Goal: Task Accomplishment & Management: Manage account settings

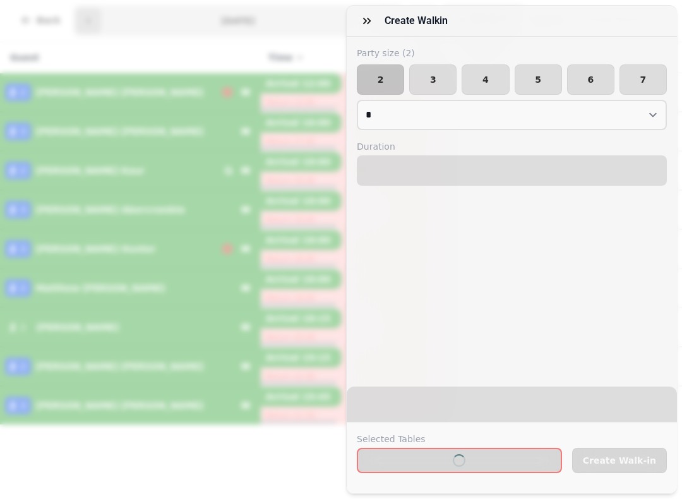
select select "*"
select select "****"
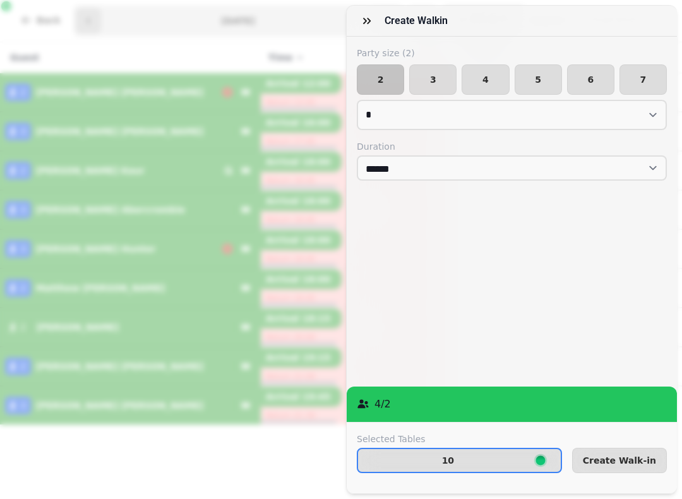
click at [623, 457] on span "Create Walk-in" at bounding box center [619, 460] width 73 height 9
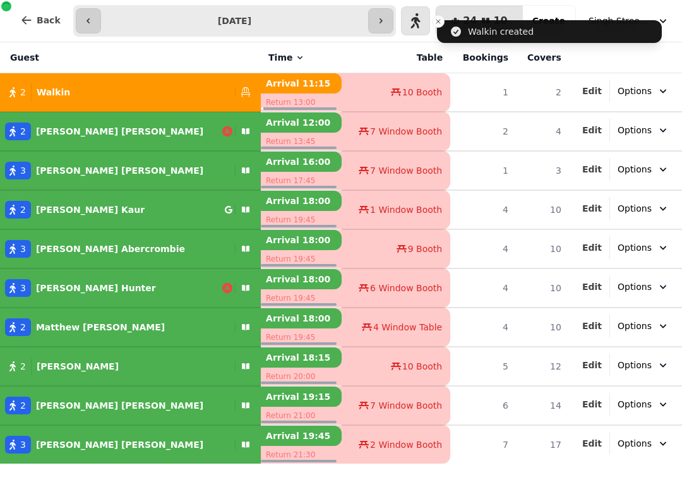
click at [126, 97] on div "2 Walkin" at bounding box center [115, 92] width 230 height 18
select select "******"
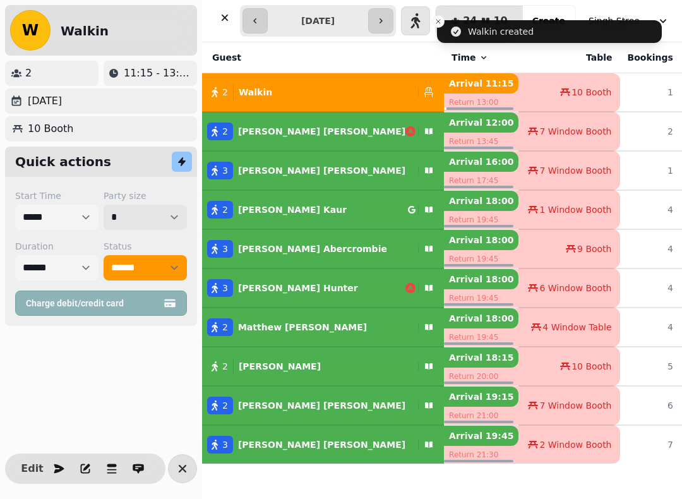
click at [141, 222] on select "* * * * * * * * * ** ** ** ** ** ** ** ** ** ** ** ** ** ** ** ** ** ** ** ** *…" at bounding box center [145, 217] width 83 height 25
select select "*"
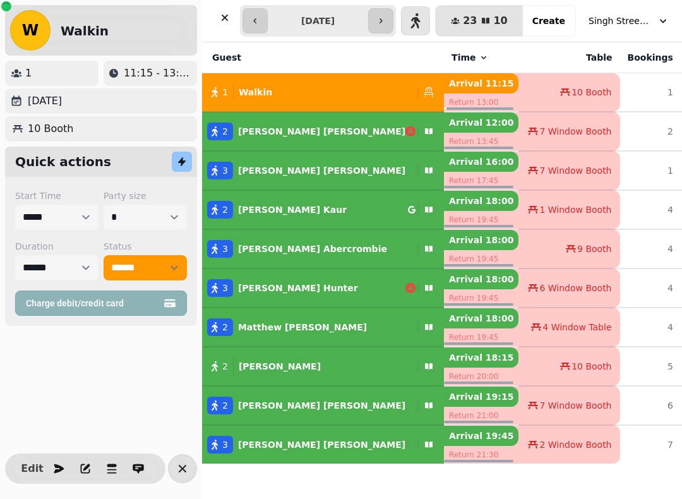
click at [229, 21] on icon "button" at bounding box center [225, 17] width 13 height 13
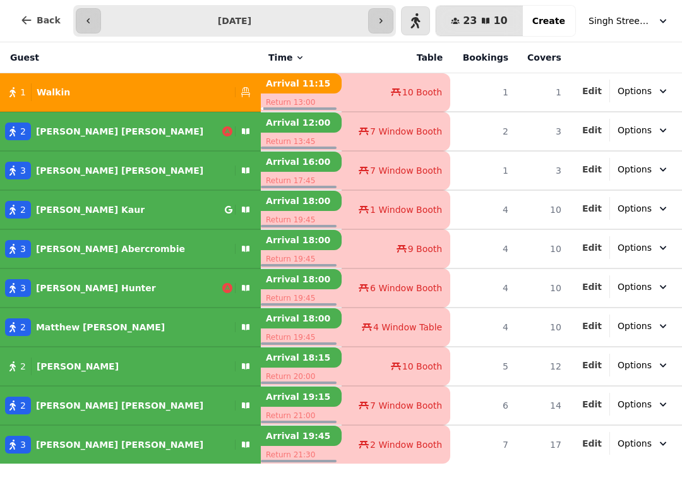
click at [39, 21] on span "Back" at bounding box center [49, 20] width 24 height 9
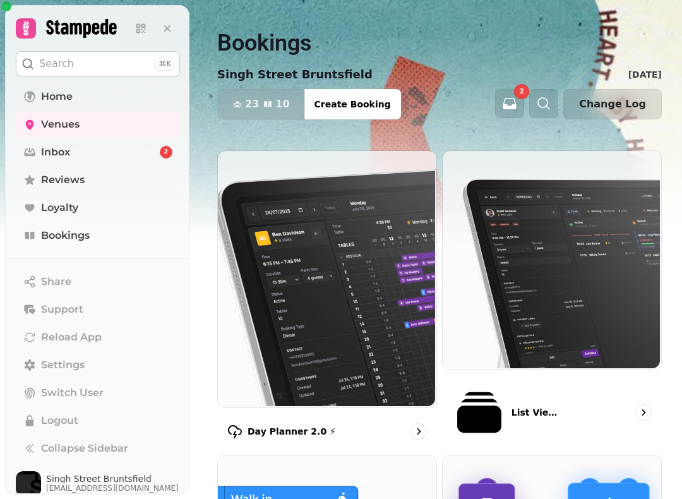
click at [88, 180] on link "Reviews" at bounding box center [98, 179] width 164 height 25
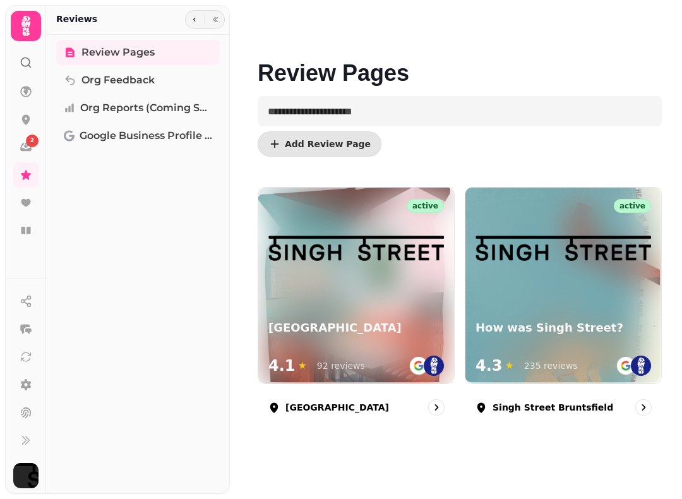
click at [538, 288] on div at bounding box center [564, 238] width 196 height 101
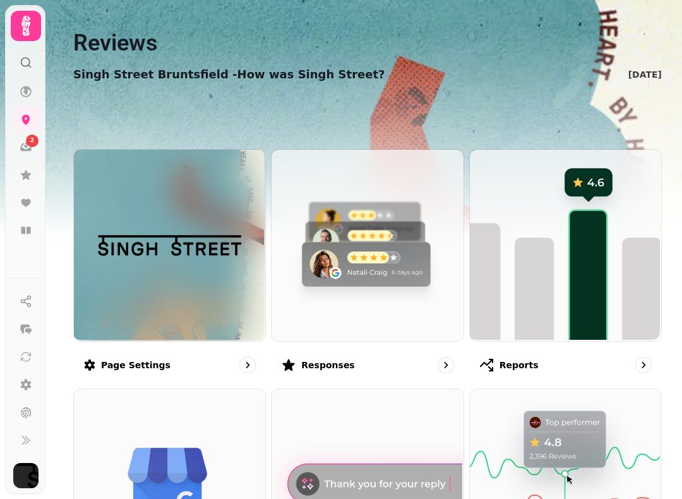
click at [361, 269] on img at bounding box center [365, 243] width 191 height 191
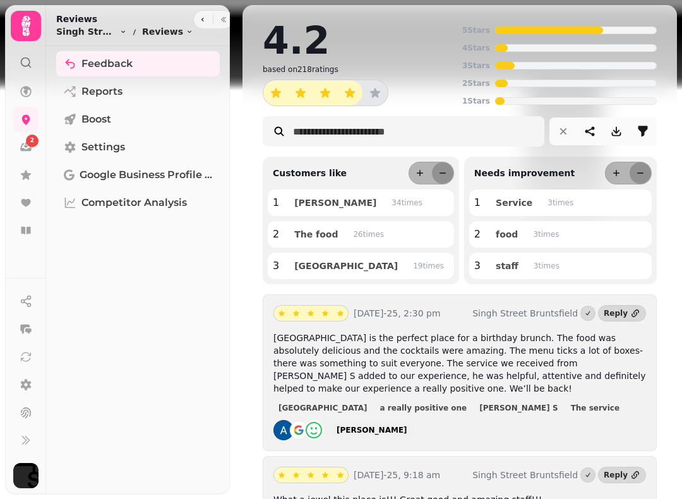
click at [31, 202] on icon at bounding box center [26, 202] width 13 height 13
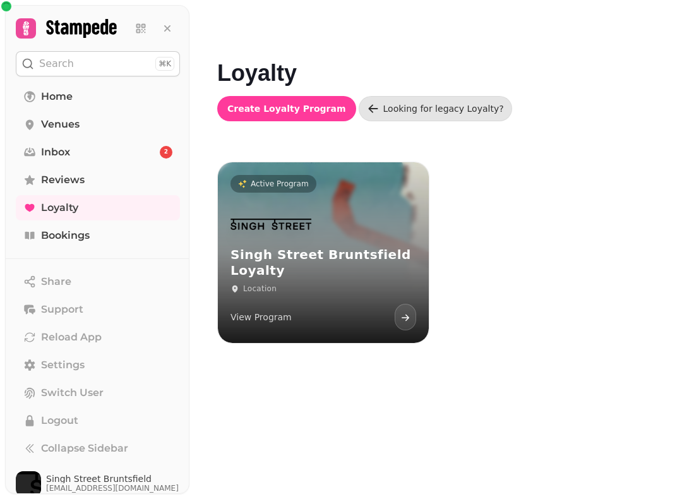
click at [330, 293] on div "Location" at bounding box center [324, 289] width 186 height 10
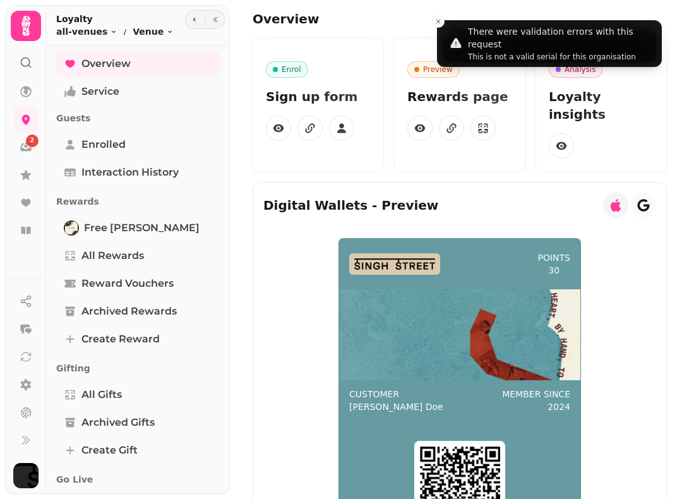
click at [28, 229] on icon at bounding box center [25, 231] width 9 height 8
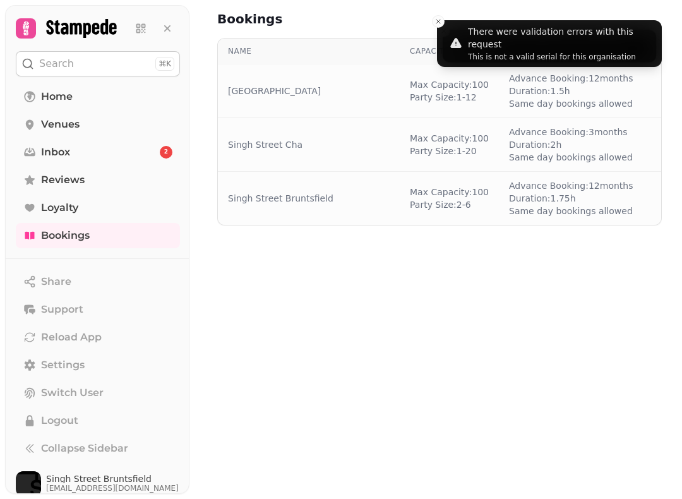
click at [339, 210] on td "Singh Street Bruntsfield" at bounding box center [309, 199] width 182 height 54
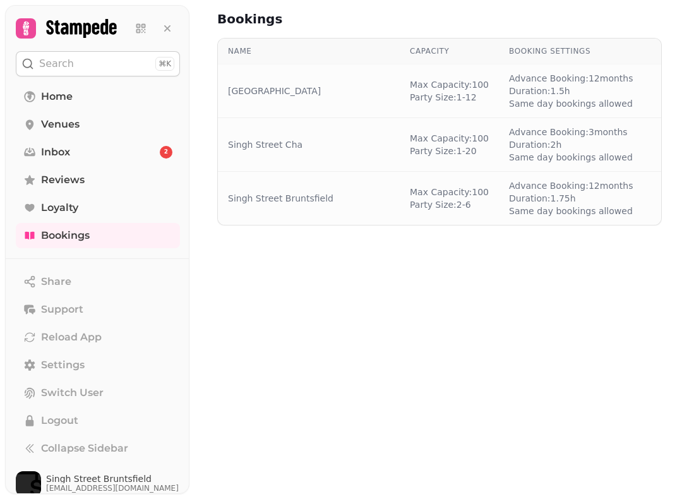
click at [308, 203] on link "Singh Street Bruntsfield" at bounding box center [281, 198] width 106 height 13
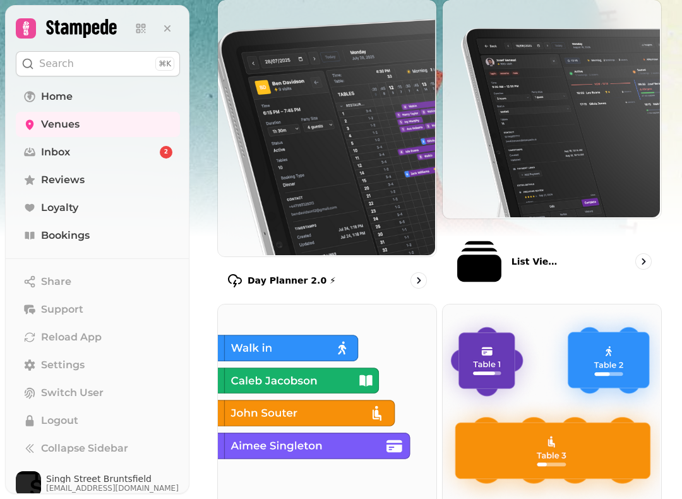
scroll to position [155, 0]
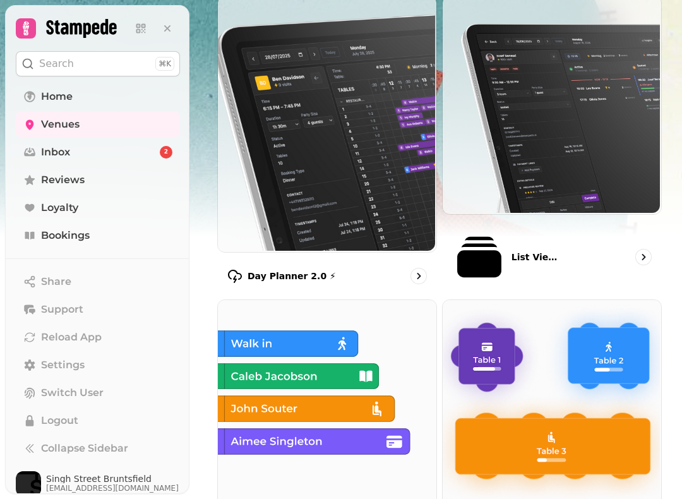
click at [363, 327] on img at bounding box center [326, 408] width 219 height 219
